Goal: Navigation & Orientation: Find specific page/section

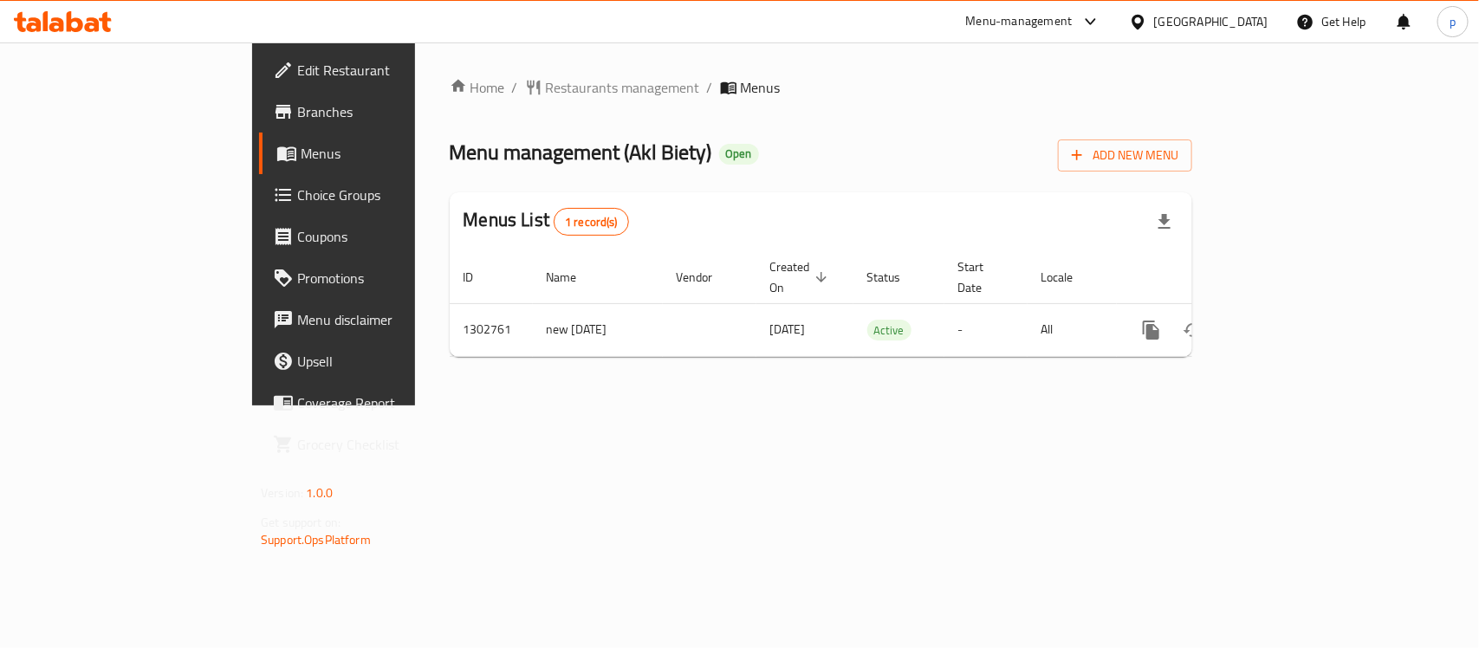
click at [1188, 6] on div "[GEOGRAPHIC_DATA]" at bounding box center [1198, 22] width 167 height 42
click at [1204, 26] on div "[GEOGRAPHIC_DATA]" at bounding box center [1211, 21] width 114 height 19
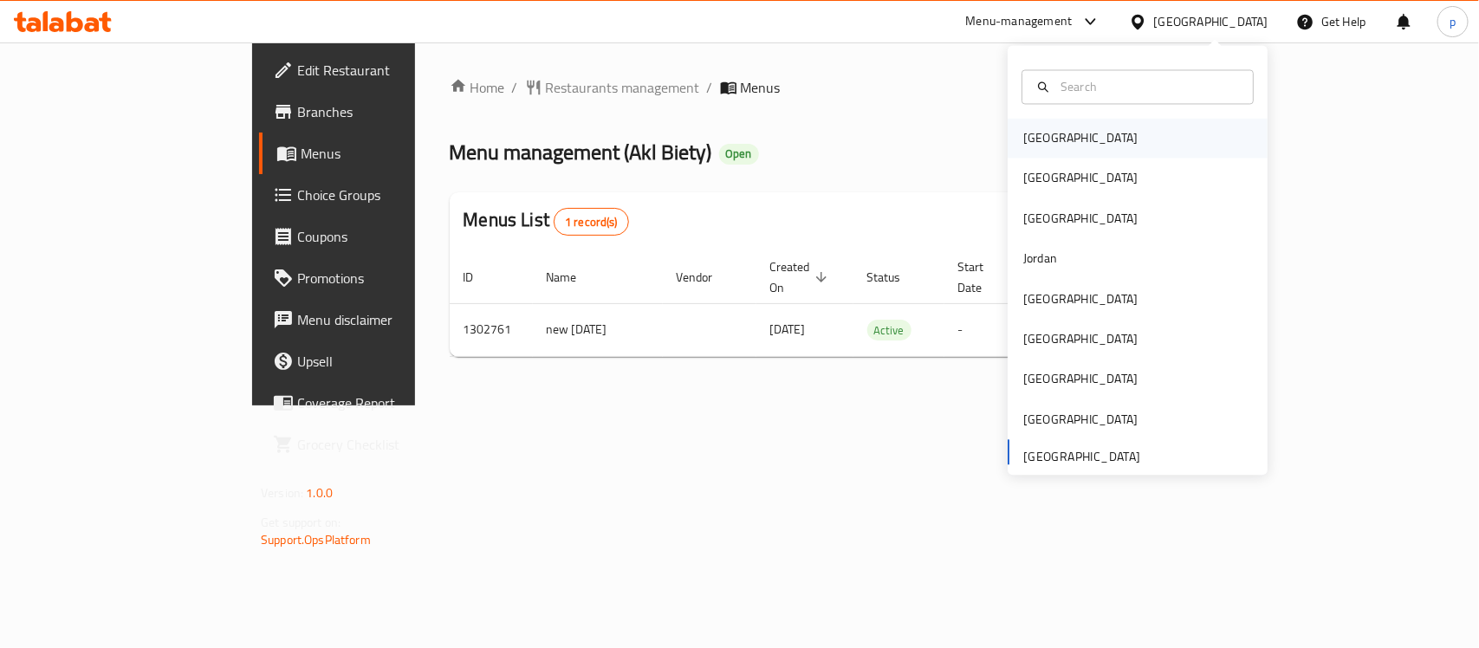
click at [1049, 149] on div "Bahrain" at bounding box center [1080, 139] width 142 height 40
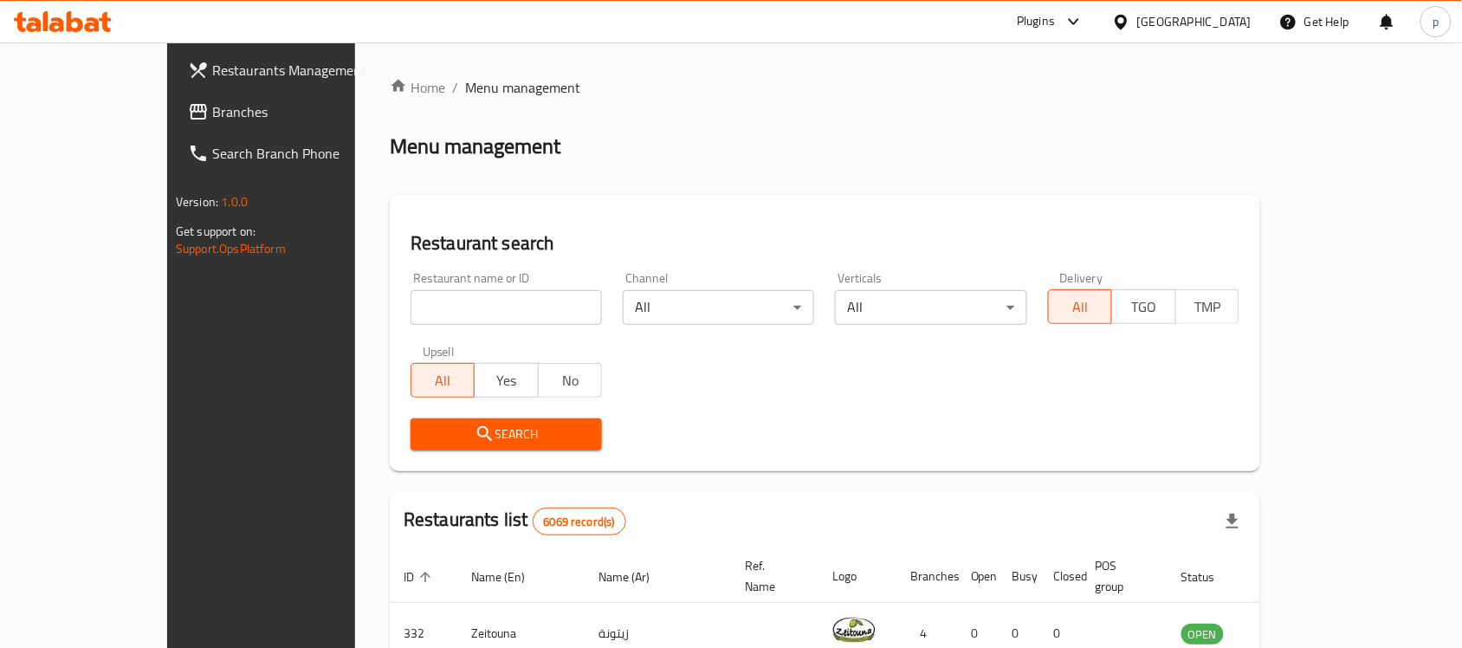
click at [1232, 23] on div "Bahrain" at bounding box center [1194, 21] width 114 height 19
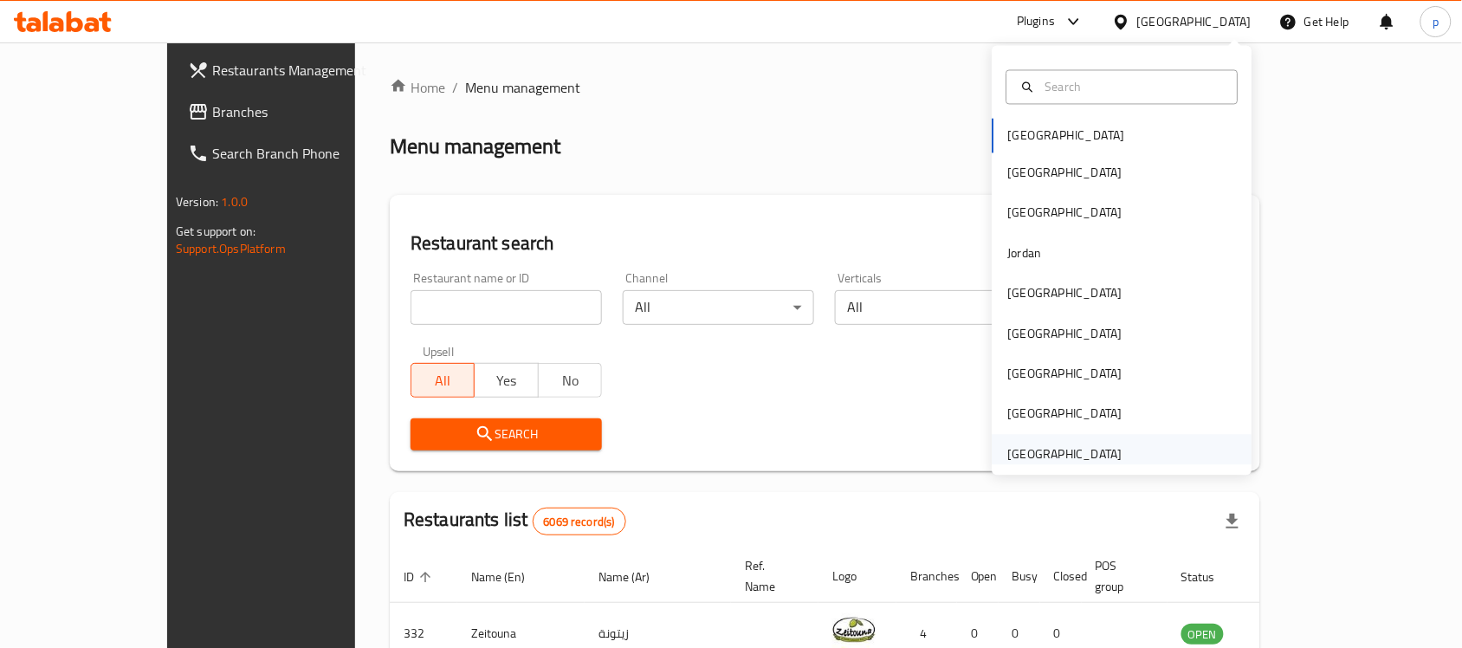
click at [1058, 450] on div "[GEOGRAPHIC_DATA]" at bounding box center [1065, 453] width 114 height 19
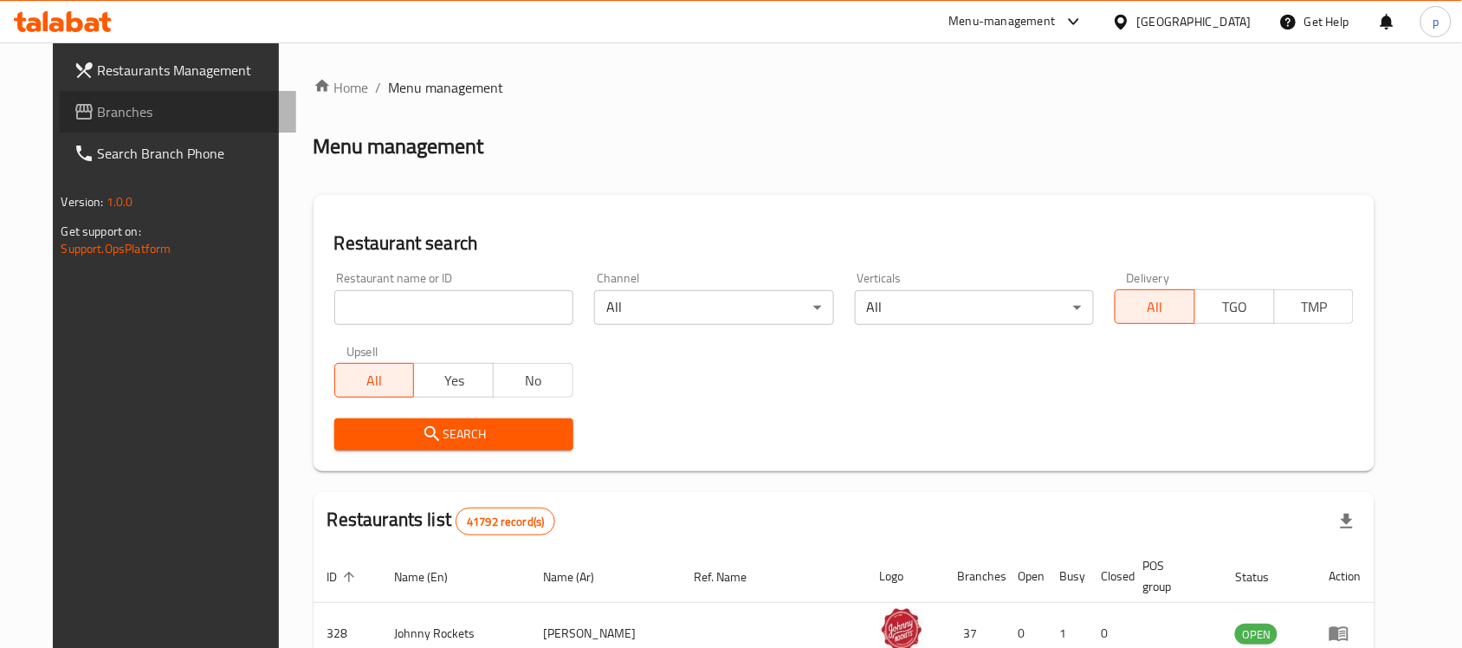
click at [98, 101] on span "Branches" at bounding box center [190, 111] width 185 height 21
